Goal: Information Seeking & Learning: Learn about a topic

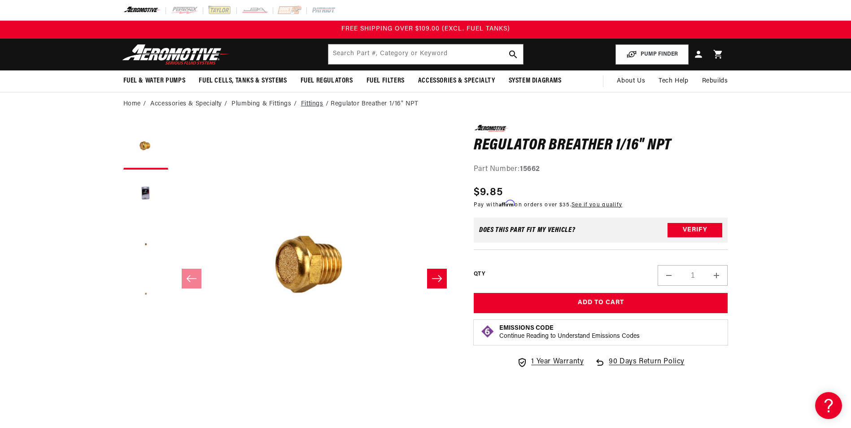
click at [312, 104] on link "Fittings" at bounding box center [312, 104] width 22 height 10
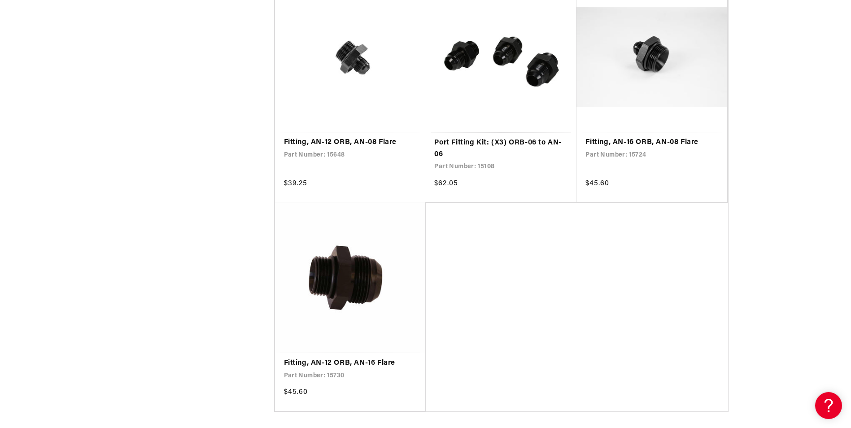
scroll to position [2018, 0]
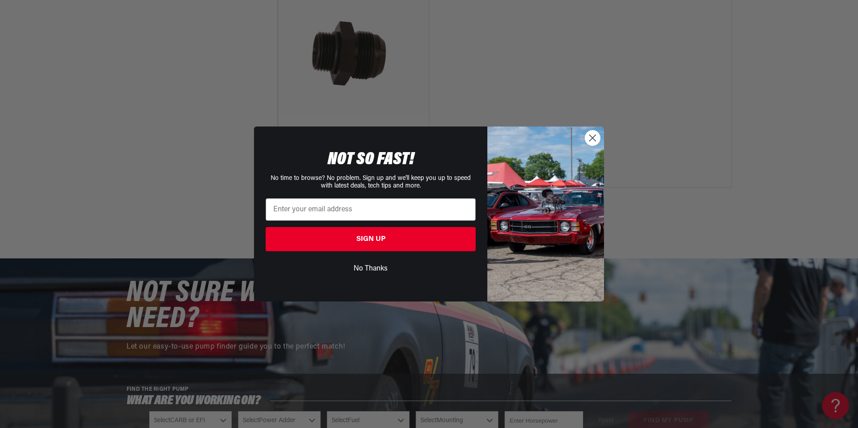
click at [593, 137] on icon "Close dialog" at bounding box center [592, 138] width 6 height 6
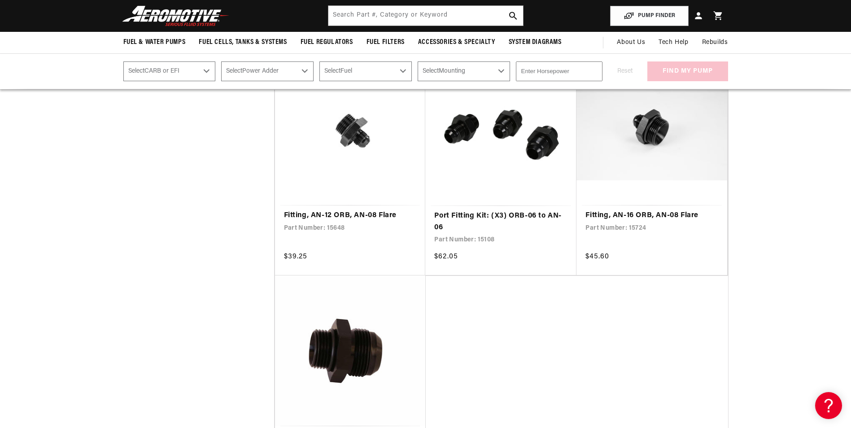
scroll to position [1704, 0]
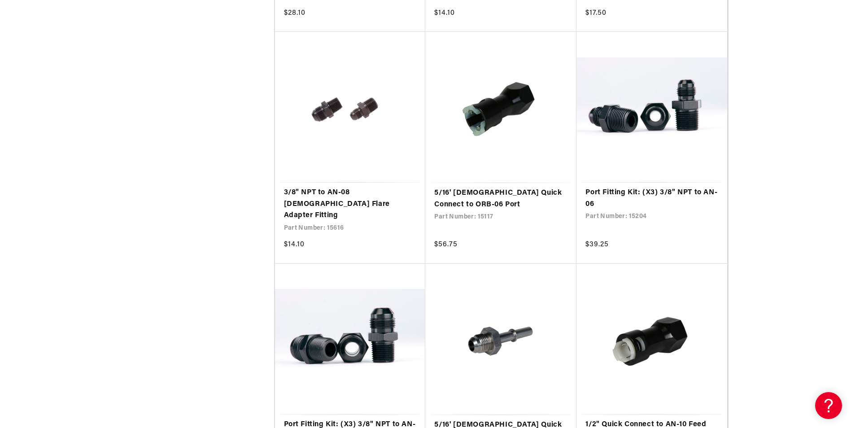
scroll to position [5113, 0]
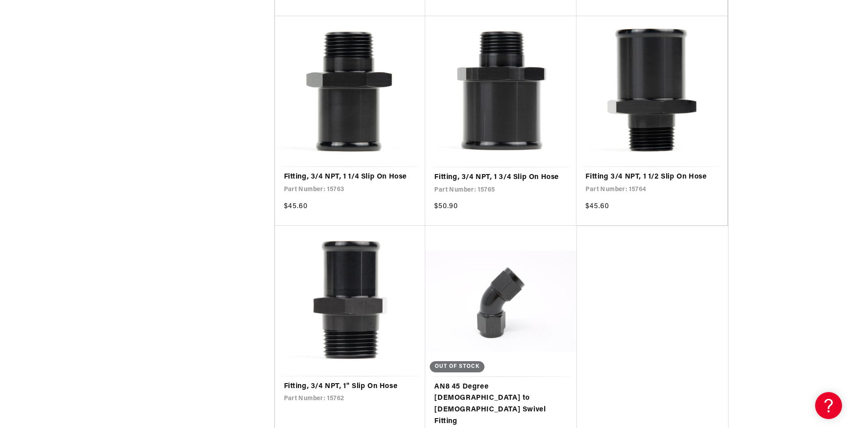
scroll to position [8343, 0]
